Goal: Complete application form: Complete application form

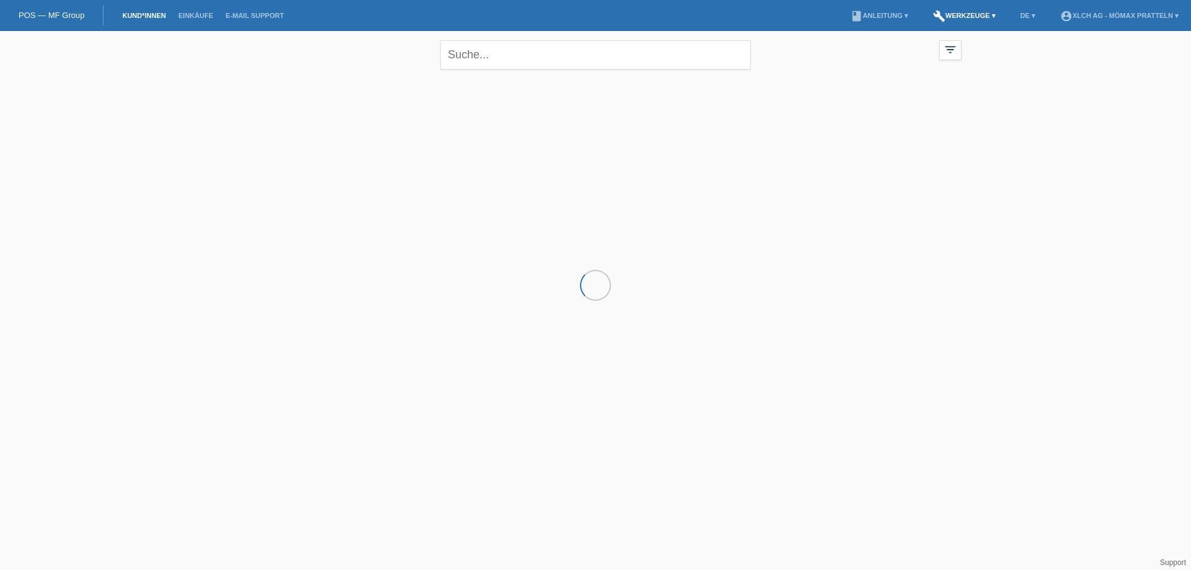
click at [963, 14] on link "build Werkzeuge ▾" at bounding box center [964, 15] width 75 height 7
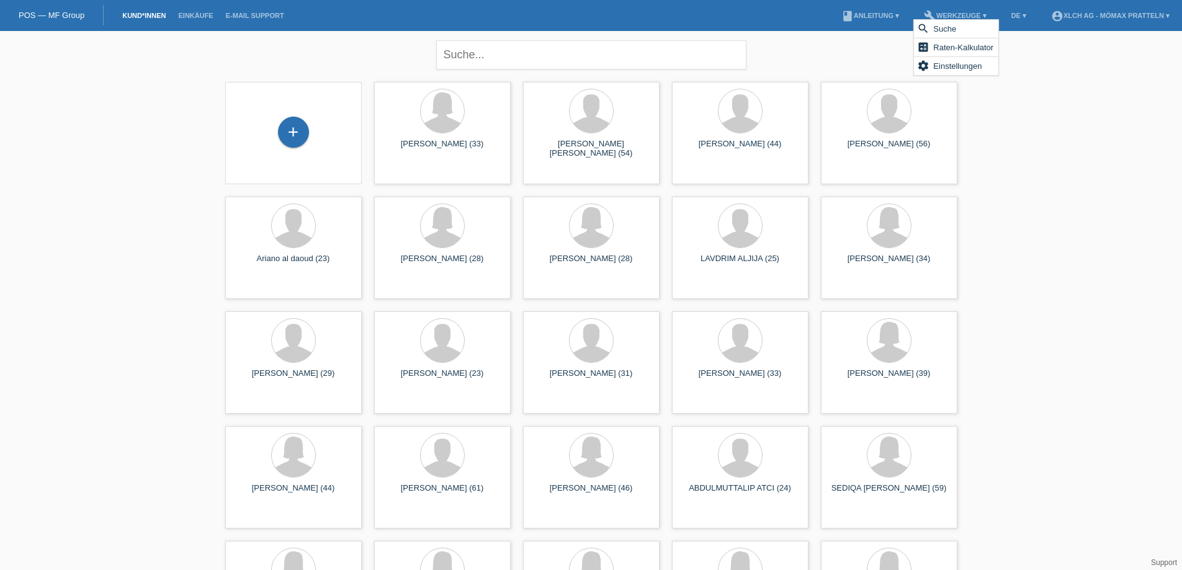
click at [310, 136] on div "+" at bounding box center [293, 133] width 117 height 33
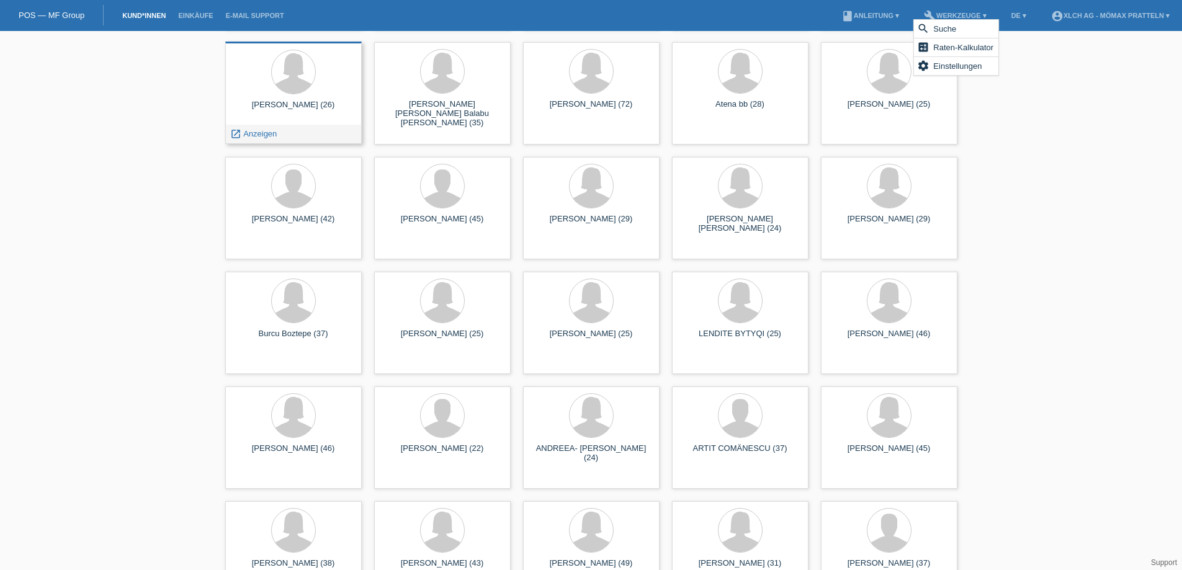
click at [300, 125] on div "SAMANEH AZIZIKALAMRE (26) launch Anzeigen" at bounding box center [293, 93] width 136 height 102
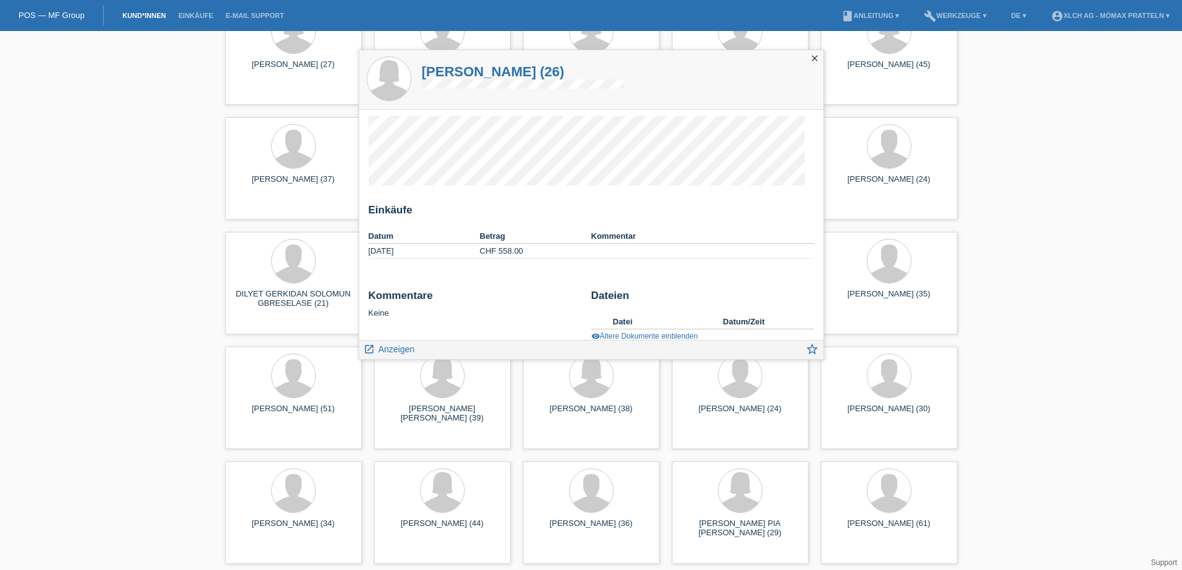
scroll to position [2639, 0]
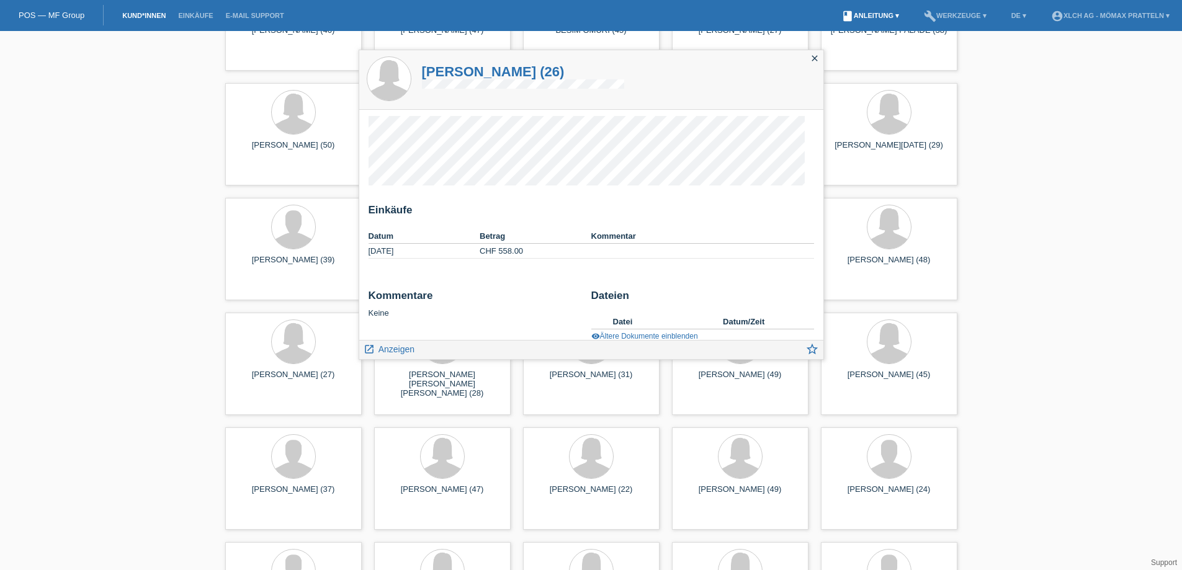
click at [880, 12] on link "book Anleitung ▾" at bounding box center [870, 15] width 70 height 7
click at [942, 12] on link "build Werkzeuge ▾" at bounding box center [955, 15] width 75 height 7
click at [61, 14] on link "POS — MF Group" at bounding box center [52, 15] width 66 height 9
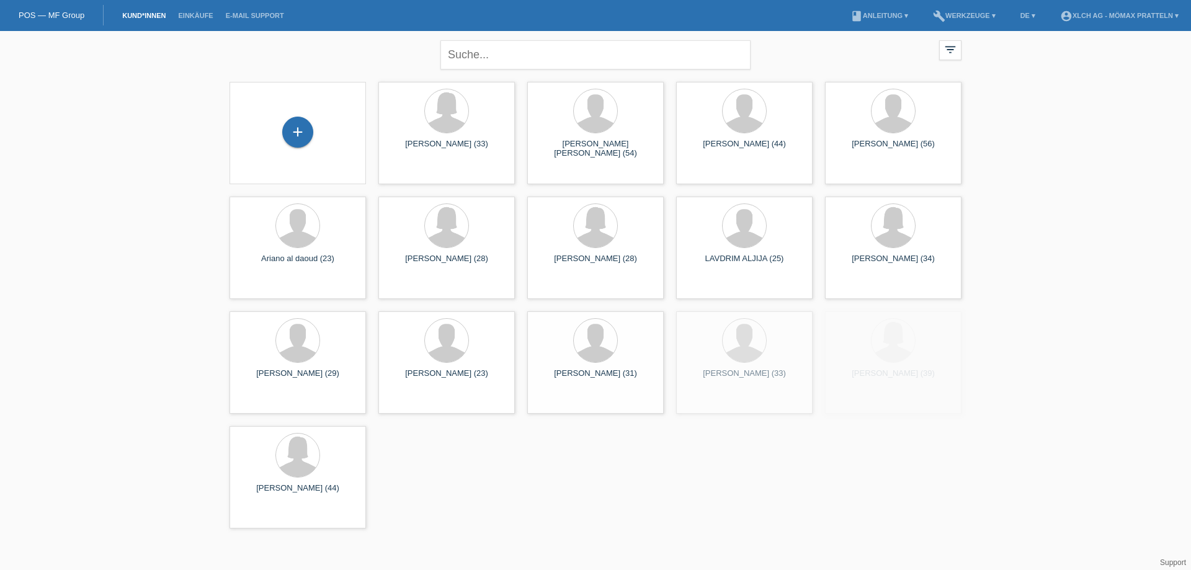
drag, startPoint x: 303, startPoint y: 129, endPoint x: 303, endPoint y: 150, distance: 20.5
click at [303, 150] on div "+" at bounding box center [298, 133] width 136 height 102
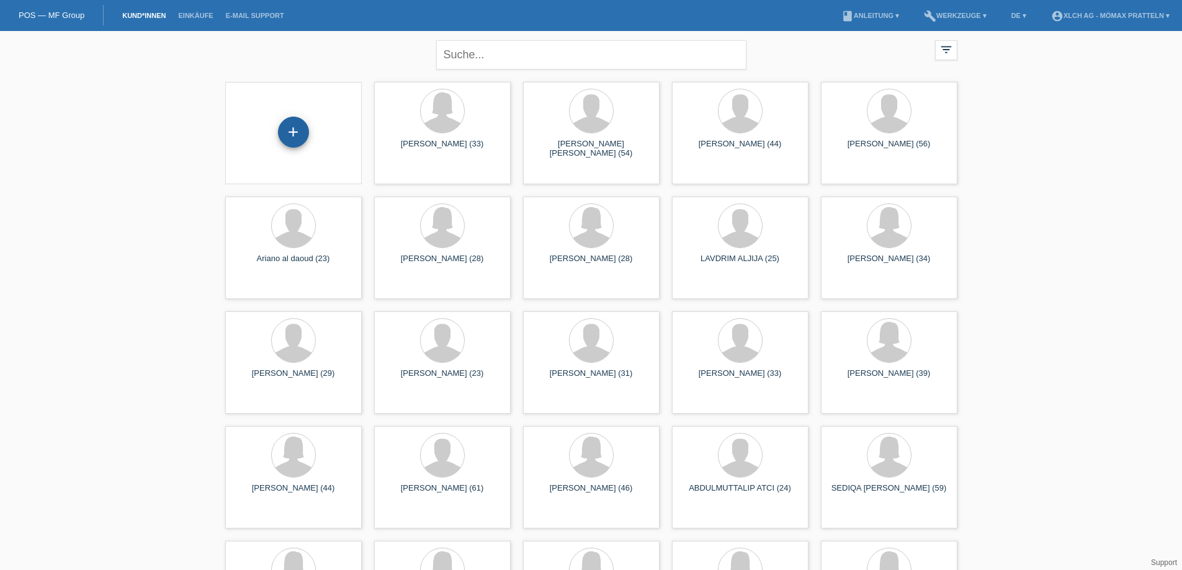
click at [292, 136] on div "+" at bounding box center [293, 132] width 31 height 31
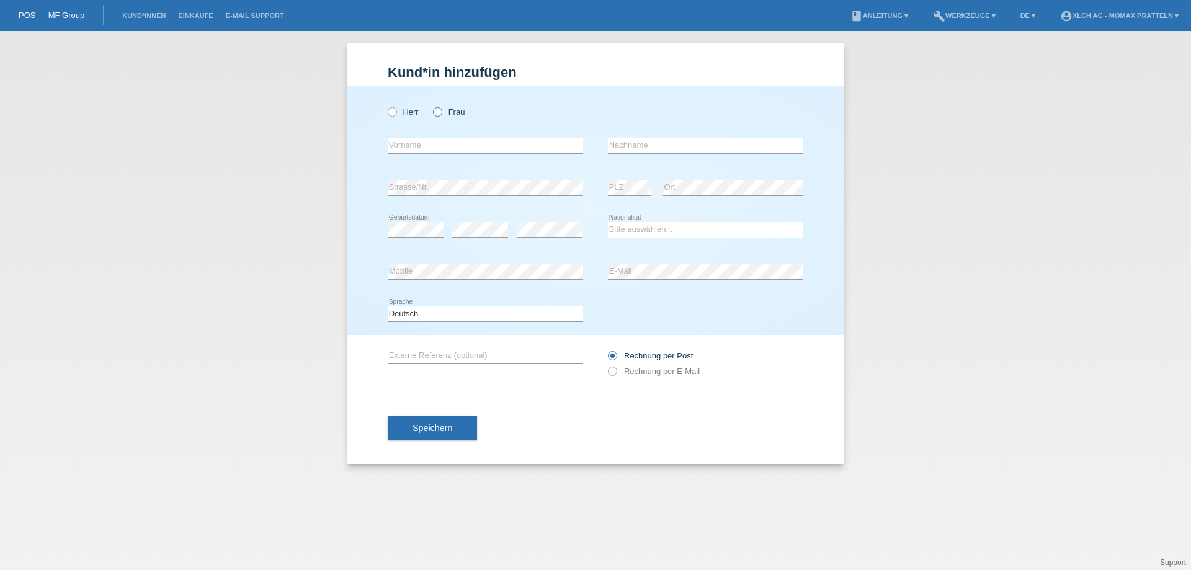
click at [442, 111] on label "Frau" at bounding box center [449, 111] width 32 height 9
click at [441, 111] on input "Frau" at bounding box center [437, 111] width 8 height 8
radio input "true"
click at [457, 143] on input "text" at bounding box center [485, 146] width 195 height 16
type input "w"
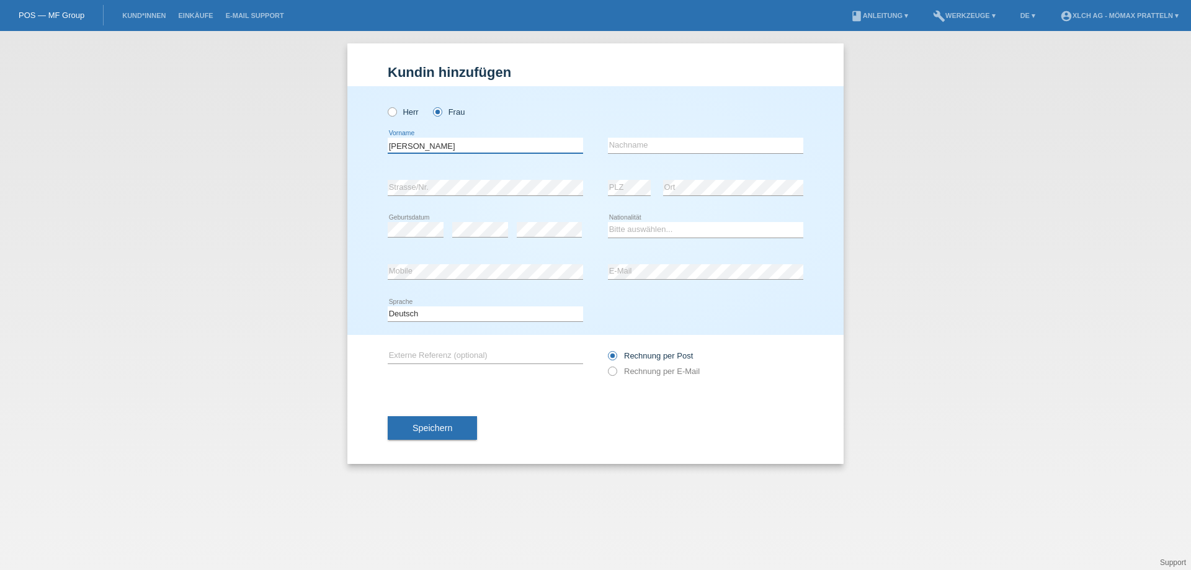
type input "[PERSON_NAME]"
click at [723, 140] on input "text" at bounding box center [705, 146] width 195 height 16
type input "MELO"
click at [651, 232] on select "Bitte auswählen... Schweiz Deutschland Liechtenstein Österreich ------------ Af…" at bounding box center [705, 229] width 195 height 15
select select "CH"
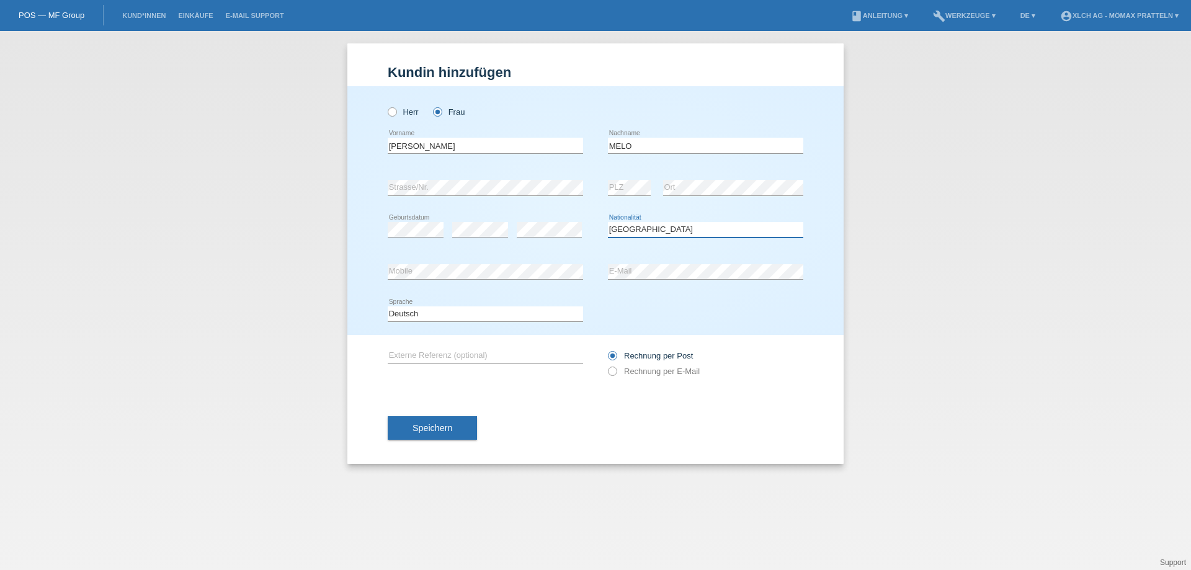
click at [608, 222] on select "Bitte auswählen... Schweiz Deutschland Liechtenstein Österreich ------------ Af…" at bounding box center [705, 229] width 195 height 15
click at [458, 429] on button "Speichern" at bounding box center [432, 428] width 89 height 24
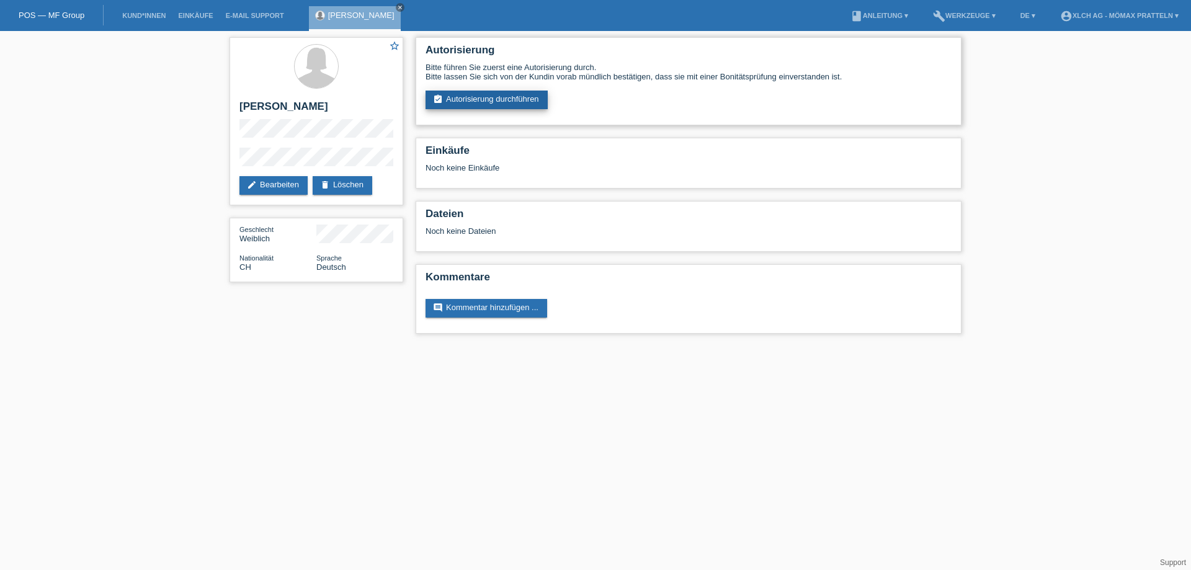
click at [517, 93] on link "assignment_turned_in Autorisierung durchführen" at bounding box center [487, 100] width 122 height 19
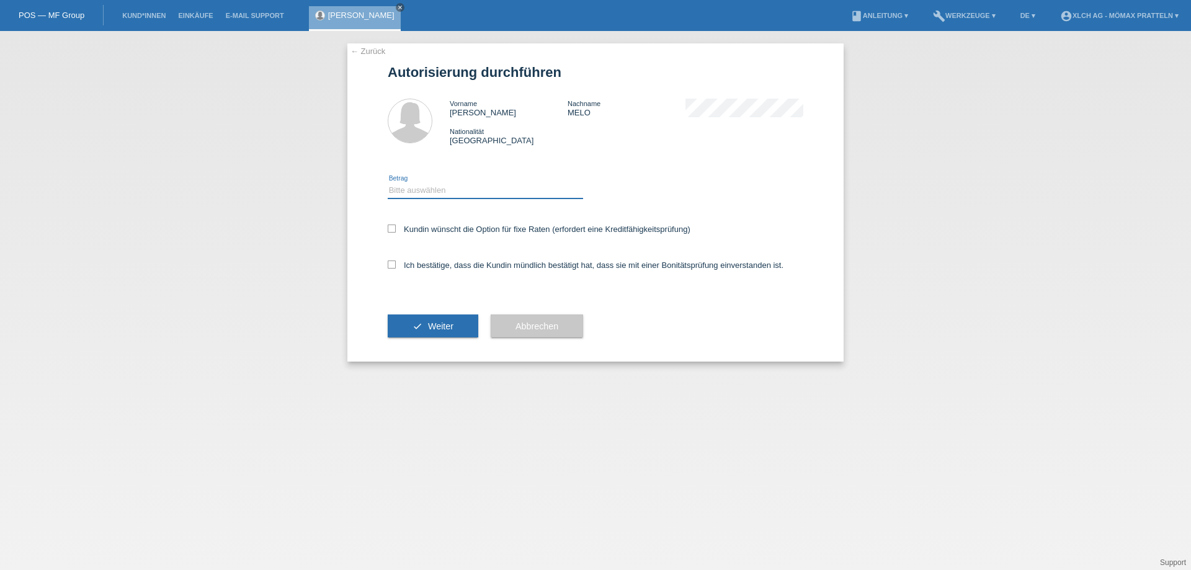
click at [426, 190] on select "Bitte auswählen CHF 1.00 - CHF 499.00 CHF 500.00 - CHF 1'999.00 CHF 2'000.00 - …" at bounding box center [485, 190] width 195 height 15
click at [480, 192] on select "Bitte auswählen CHF 1.00 - CHF 499.00 CHF 500.00 - CHF 1'999.00 CHF 2'000.00 - …" at bounding box center [485, 190] width 195 height 15
select select "2"
click at [388, 183] on select "Bitte auswählen CHF 1.00 - CHF 499.00 CHF 500.00 - CHF 1'999.00 CHF 2'000.00 - …" at bounding box center [485, 190] width 195 height 15
click at [475, 229] on label "Kundin wünscht die Option für fixe Raten (erfordert eine Kreditfähigkeitsprüfun…" at bounding box center [539, 229] width 303 height 9
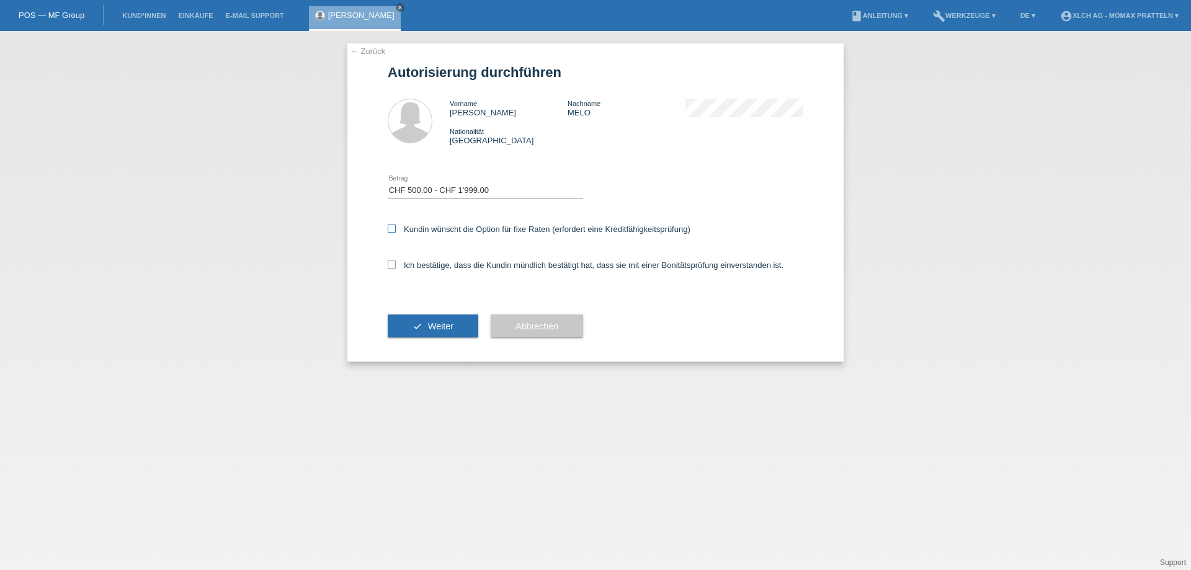
click at [396, 229] on input "Kundin wünscht die Option für fixe Raten (erfordert eine Kreditfähigkeitsprüfun…" at bounding box center [392, 229] width 8 height 8
checkbox input "true"
click at [475, 268] on label "Ich bestätige, dass die Kundin mündlich bestätigt hat, dass sie mit einer Bonit…" at bounding box center [586, 265] width 396 height 9
click at [396, 268] on input "Ich bestätige, dass die Kundin mündlich bestätigt hat, dass sie mit einer Bonit…" at bounding box center [392, 265] width 8 height 8
checkbox input "true"
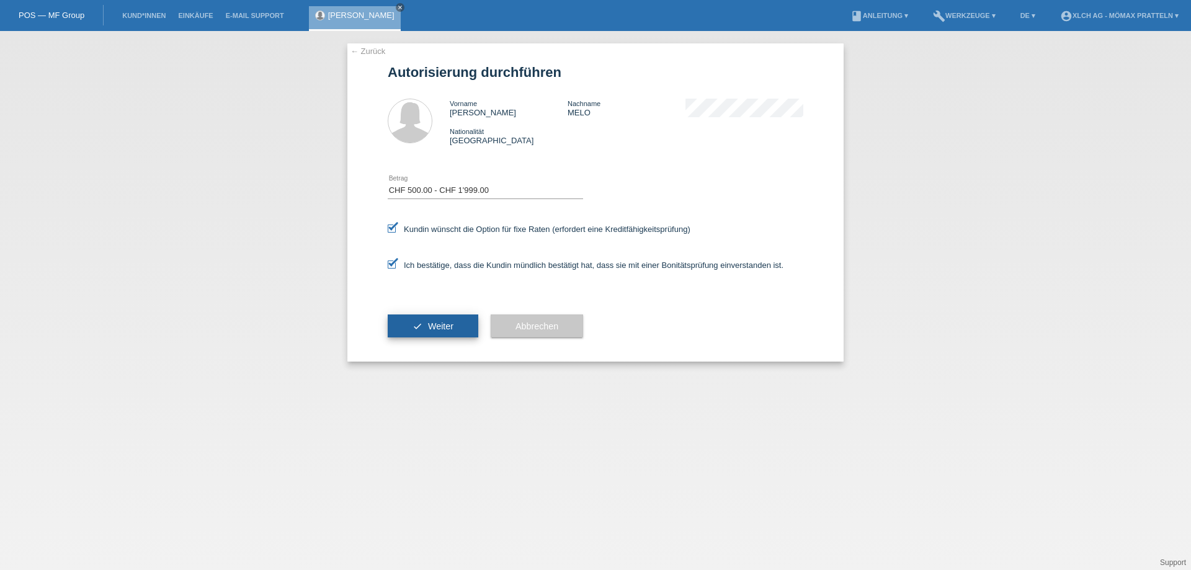
click at [444, 320] on button "check Weiter" at bounding box center [433, 327] width 91 height 24
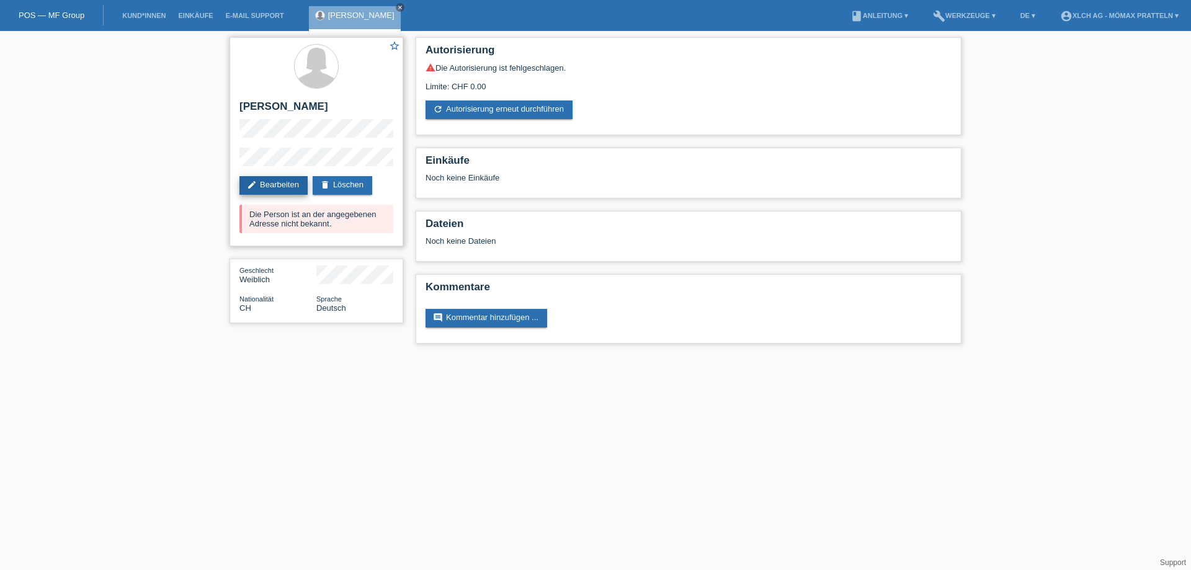
click at [290, 182] on link "edit Bearbeiten" at bounding box center [273, 185] width 68 height 19
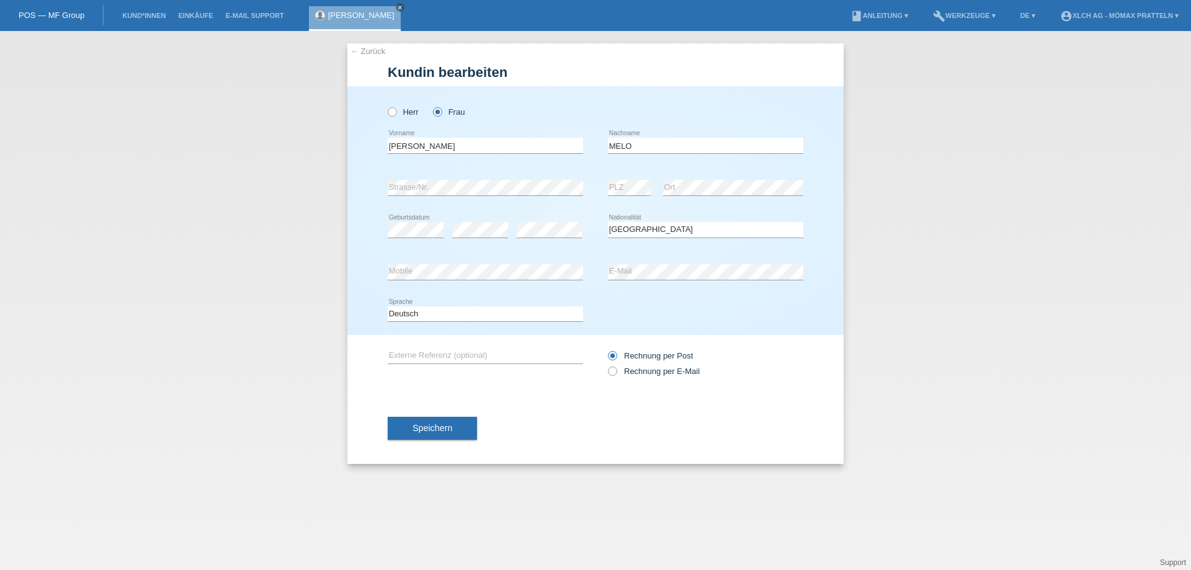
select select "CH"
click at [435, 428] on span "Speichern" at bounding box center [433, 428] width 40 height 10
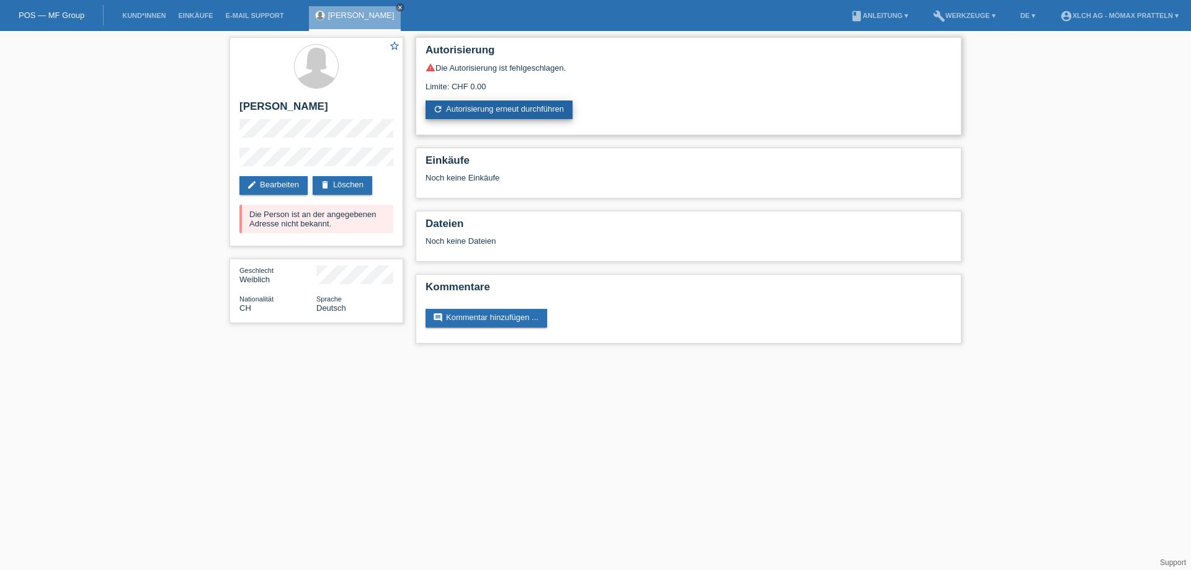
click at [471, 107] on link "refresh Autorisierung erneut durchführen" at bounding box center [499, 110] width 147 height 19
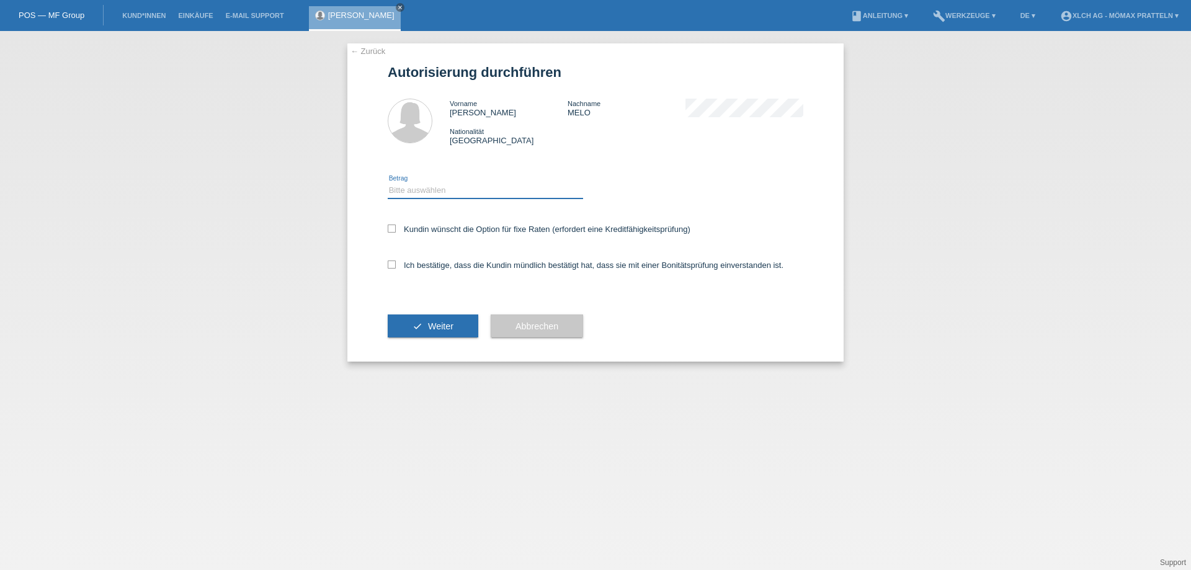
click at [528, 197] on select "Bitte auswählen CHF 1.00 - CHF 499.00 CHF 500.00 - CHF 1'999.00 CHF 2'000.00 - …" at bounding box center [485, 190] width 195 height 15
select select "2"
click at [388, 183] on select "Bitte auswählen CHF 1.00 - CHF 499.00 CHF 500.00 - CHF 1'999.00 CHF 2'000.00 - …" at bounding box center [485, 190] width 195 height 15
click at [506, 231] on label "Kundin wünscht die Option für fixe Raten (erfordert eine Kreditfähigkeitsprüfun…" at bounding box center [539, 229] width 303 height 9
click at [396, 231] on input "Kundin wünscht die Option für fixe Raten (erfordert eine Kreditfähigkeitsprüfun…" at bounding box center [392, 229] width 8 height 8
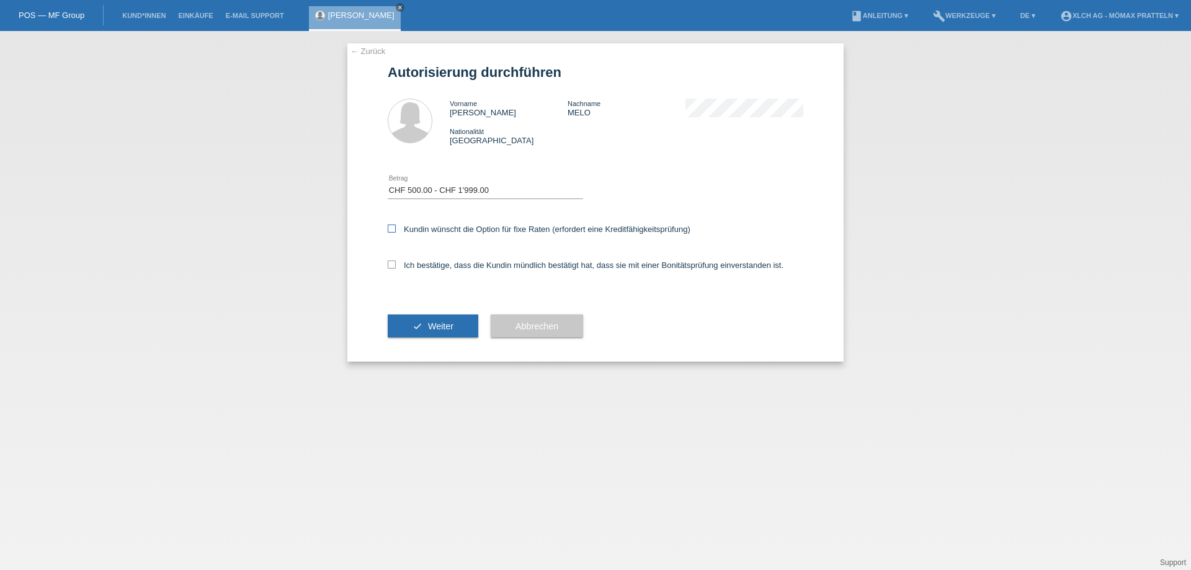
checkbox input "true"
click at [509, 268] on label "Ich bestätige, dass die Kundin mündlich bestätigt hat, dass sie mit einer Bonit…" at bounding box center [586, 265] width 396 height 9
click at [396, 268] on input "Ich bestätige, dass die Kundin mündlich bestätigt hat, dass sie mit einer Bonit…" at bounding box center [392, 265] width 8 height 8
checkbox input "true"
click at [424, 320] on button "check Weiter" at bounding box center [433, 327] width 91 height 24
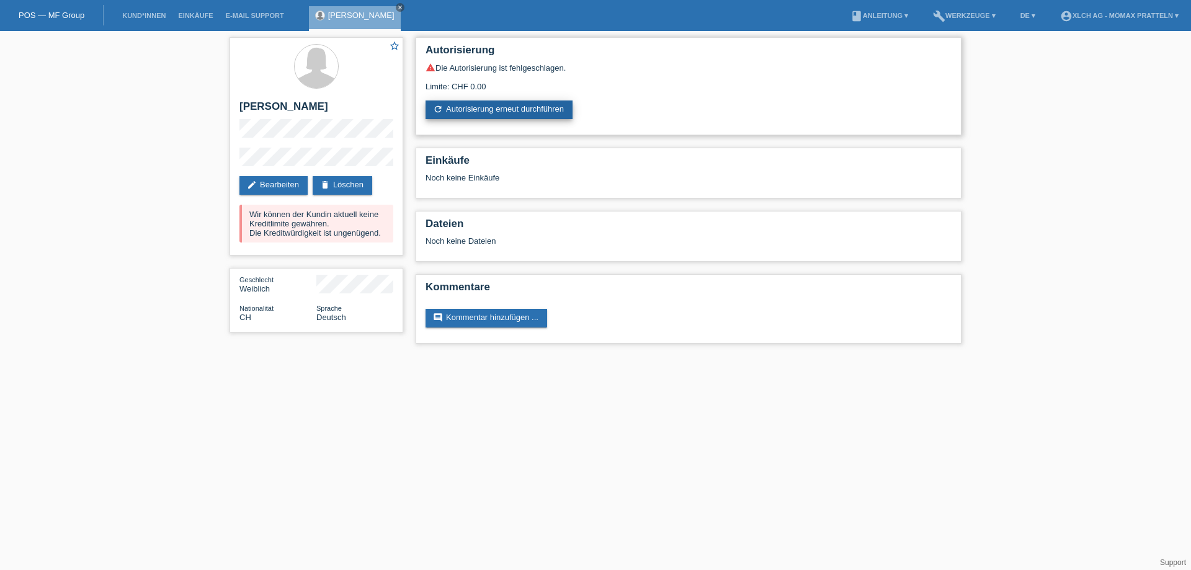
click at [509, 101] on link "refresh Autorisierung erneut durchführen" at bounding box center [499, 110] width 147 height 19
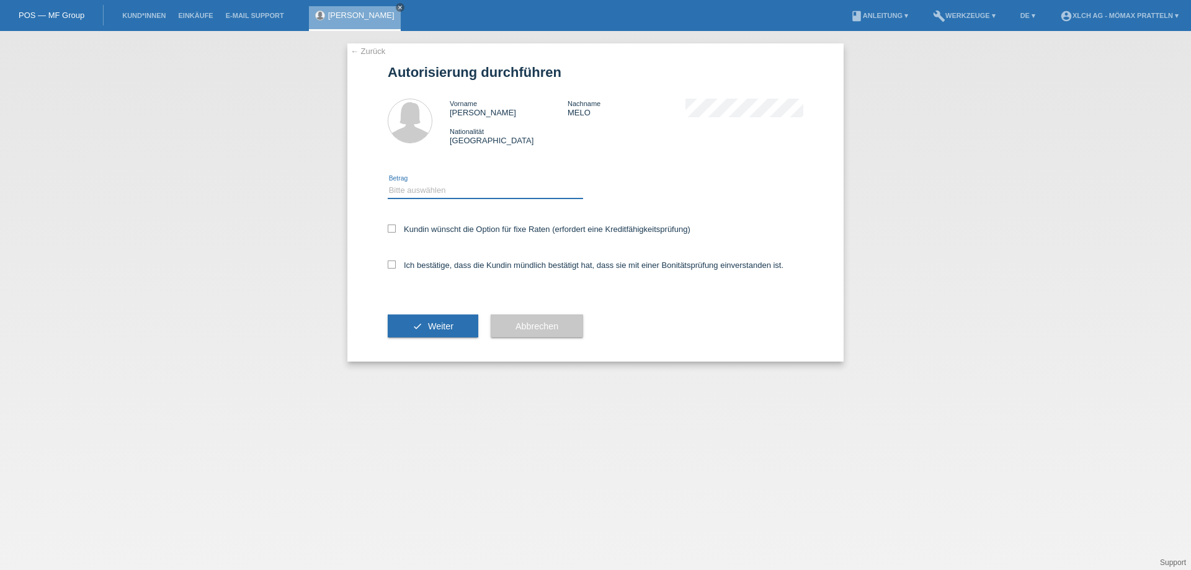
click at [451, 190] on select "Bitte auswählen CHF 1.00 - CHF 499.00 CHF 500.00 - CHF 1'999.00 CHF 2'000.00 - …" at bounding box center [485, 190] width 195 height 15
select select "2"
click at [388, 183] on select "Bitte auswählen CHF 1.00 - CHF 499.00 CHF 500.00 - CHF 1'999.00 CHF 2'000.00 - …" at bounding box center [485, 190] width 195 height 15
click at [461, 230] on label "Kundin wünscht die Option für fixe Raten (erfordert eine Kreditfähigkeitsprüfun…" at bounding box center [539, 229] width 303 height 9
click at [396, 230] on input "Kundin wünscht die Option für fixe Raten (erfordert eine Kreditfähigkeitsprüfun…" at bounding box center [392, 229] width 8 height 8
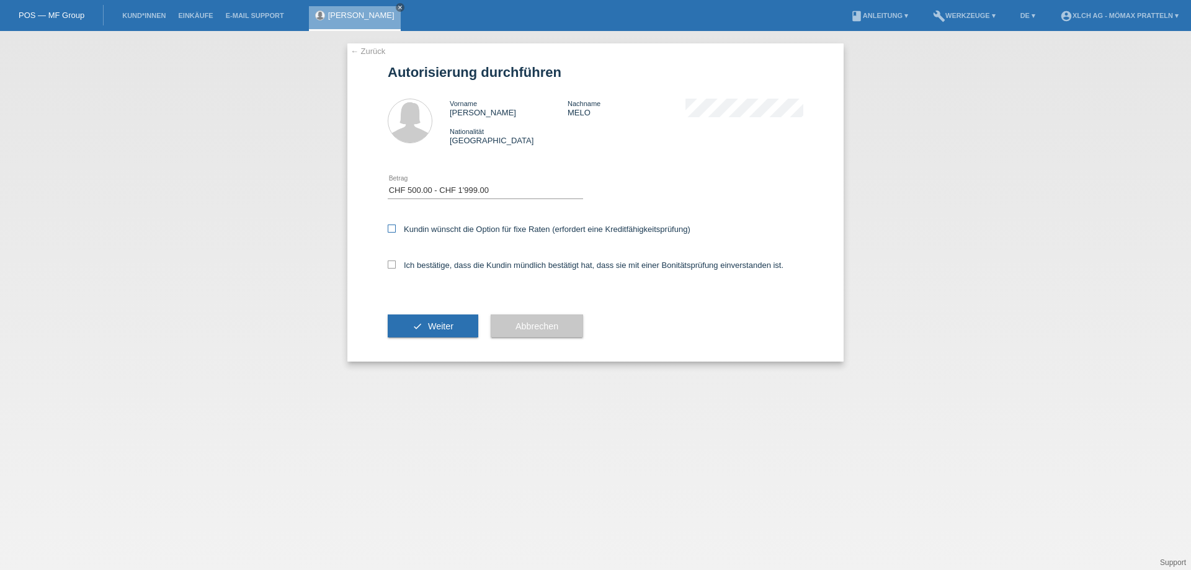
checkbox input "true"
click at [458, 272] on div "Ich bestätige, dass die Kundin mündlich bestätigt hat, dass sie mit einer Bonit…" at bounding box center [596, 269] width 416 height 42
click at [436, 265] on label "Ich bestätige, dass die Kundin mündlich bestätigt hat, dass sie mit einer Bonit…" at bounding box center [586, 265] width 396 height 9
click at [396, 265] on input "Ich bestätige, dass die Kundin mündlich bestätigt hat, dass sie mit einer Bonit…" at bounding box center [392, 265] width 8 height 8
checkbox input "true"
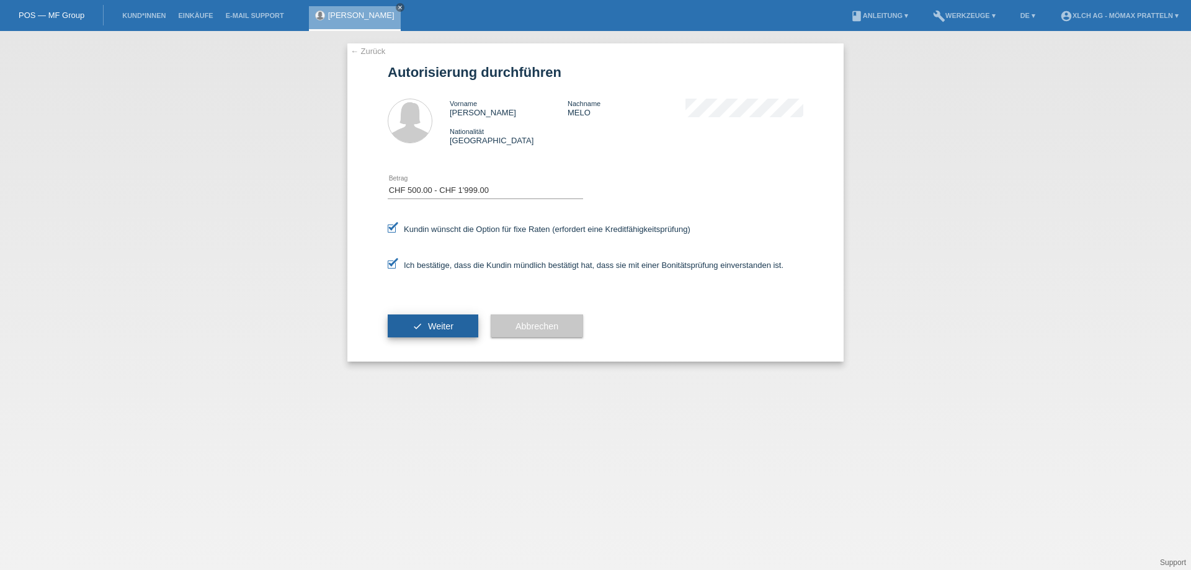
click at [437, 326] on span "Weiter" at bounding box center [440, 326] width 25 height 10
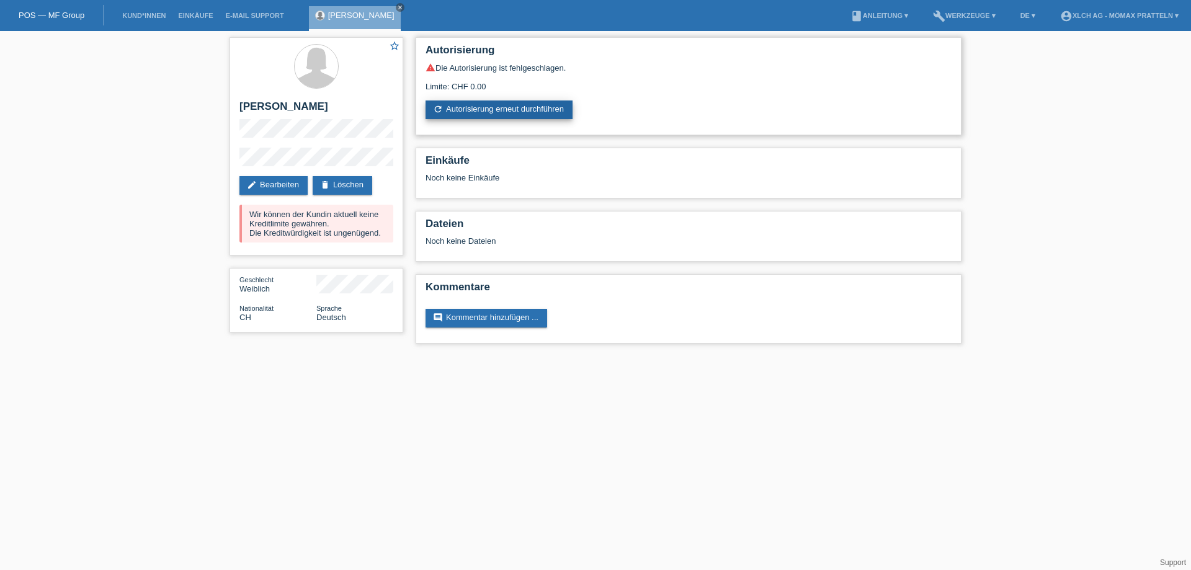
click at [530, 104] on link "refresh Autorisierung erneut durchführen" at bounding box center [499, 110] width 147 height 19
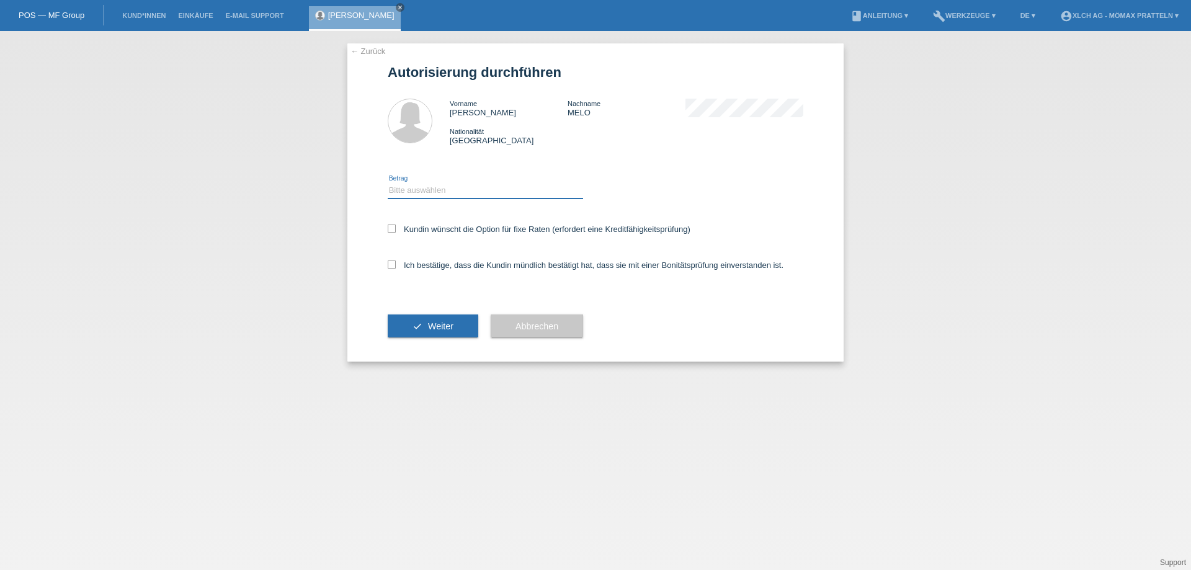
click at [448, 190] on select "Bitte auswählen CHF 1.00 - CHF 499.00 CHF 500.00 - CHF 1'999.00 CHF 2'000.00 - …" at bounding box center [485, 190] width 195 height 15
select select "2"
click at [388, 183] on select "Bitte auswählen CHF 1.00 - CHF 499.00 CHF 500.00 - CHF 1'999.00 CHF 2'000.00 - …" at bounding box center [485, 190] width 195 height 15
click at [468, 226] on label "Kundin wünscht die Option für fixe Raten (erfordert eine Kreditfähigkeitsprüfun…" at bounding box center [539, 229] width 303 height 9
click at [396, 226] on input "Kundin wünscht die Option für fixe Raten (erfordert eine Kreditfähigkeitsprüfun…" at bounding box center [392, 229] width 8 height 8
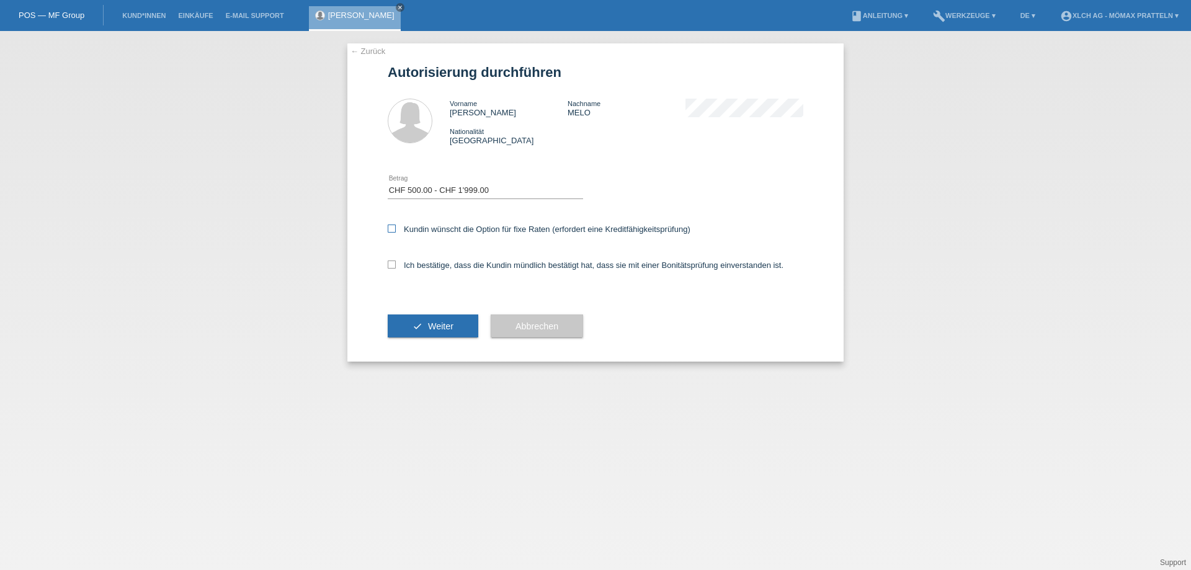
checkbox input "true"
click at [463, 264] on label "Ich bestätige, dass die Kundin mündlich bestätigt hat, dass sie mit einer Bonit…" at bounding box center [586, 265] width 396 height 9
click at [396, 264] on input "Ich bestätige, dass die Kundin mündlich bestätigt hat, dass sie mit einer Bonit…" at bounding box center [392, 265] width 8 height 8
checkbox input "true"
click at [439, 320] on button "check Weiter" at bounding box center [433, 327] width 91 height 24
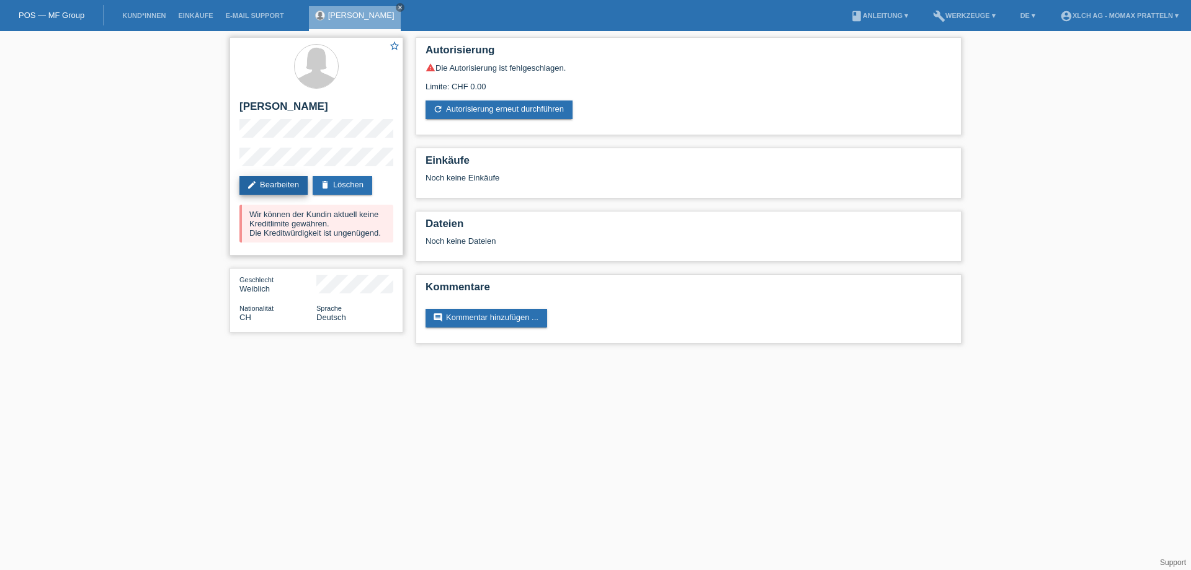
click at [259, 189] on link "edit Bearbeiten" at bounding box center [273, 185] width 68 height 19
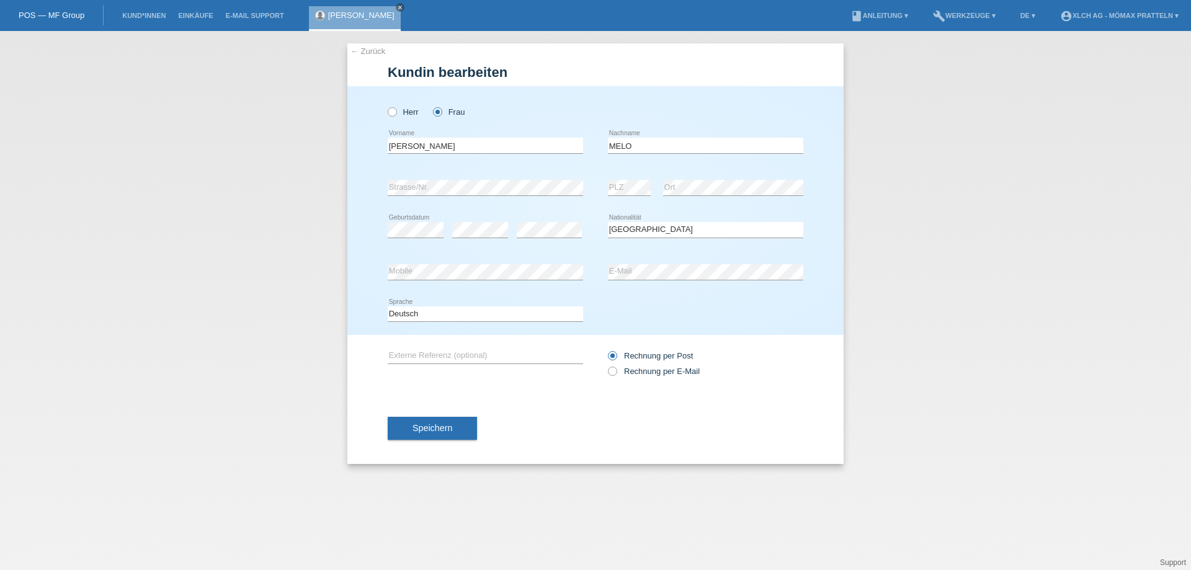
select select "CH"
drag, startPoint x: 439, startPoint y: 148, endPoint x: 0, endPoint y: 146, distance: 439.2
click at [0, 149] on div "← Zurück [PERSON_NAME] bearbeiten [PERSON_NAME] Frau [PERSON_NAME] error Vornam…" at bounding box center [595, 300] width 1191 height 539
click at [30, 278] on div "← Zurück [PERSON_NAME] bearbeiten [PERSON_NAME] Frau [PERSON_NAME] error Vornam…" at bounding box center [595, 300] width 1191 height 539
drag, startPoint x: 335, startPoint y: 285, endPoint x: 239, endPoint y: 302, distance: 97.5
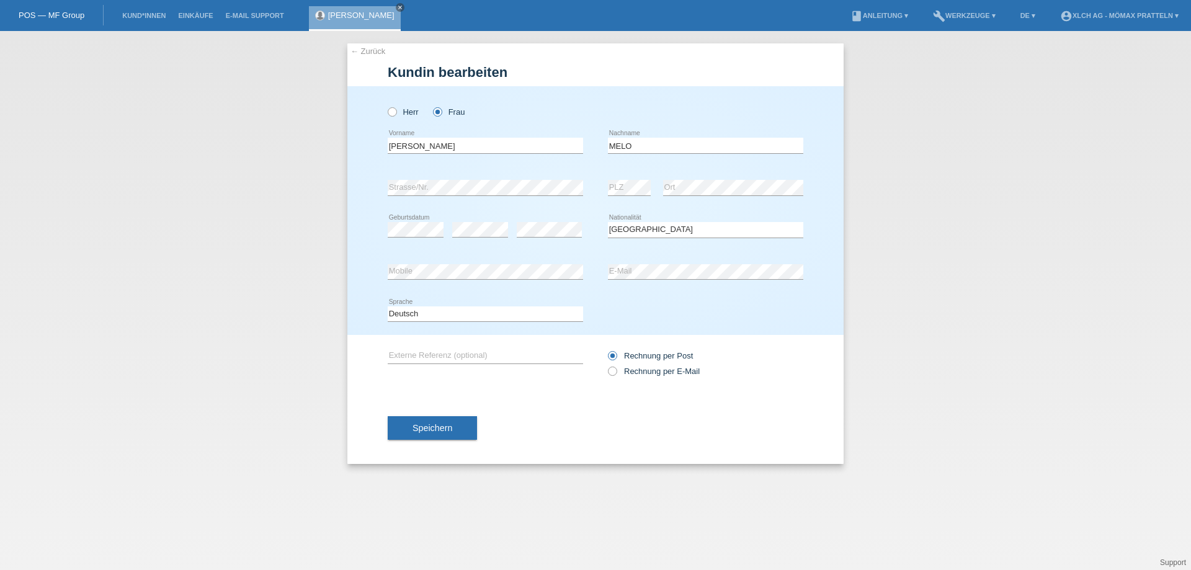
click at [279, 288] on div "← Zurück [PERSON_NAME] bearbeiten [PERSON_NAME] Frau [PERSON_NAME] error Vornam…" at bounding box center [595, 300] width 1191 height 539
copy div "error"
